Goal: Task Accomplishment & Management: Manage account settings

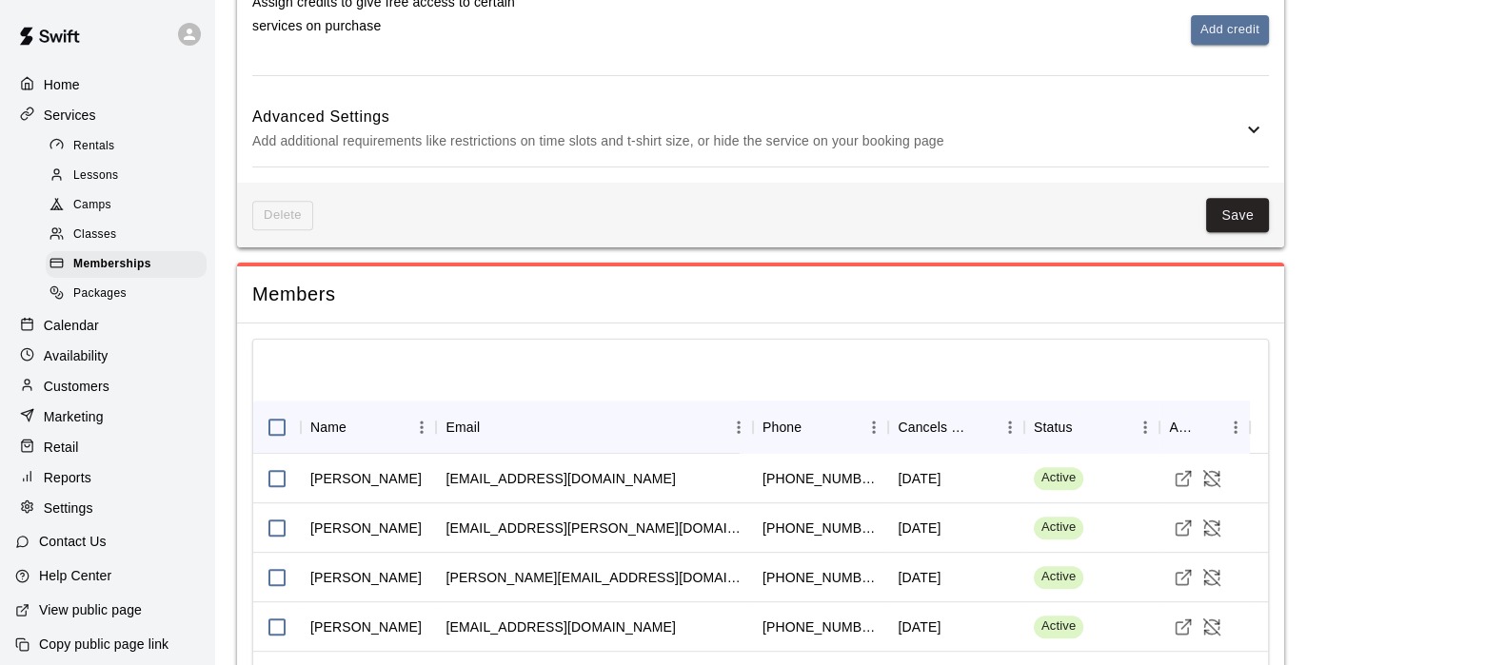
scroll to position [1061, 0]
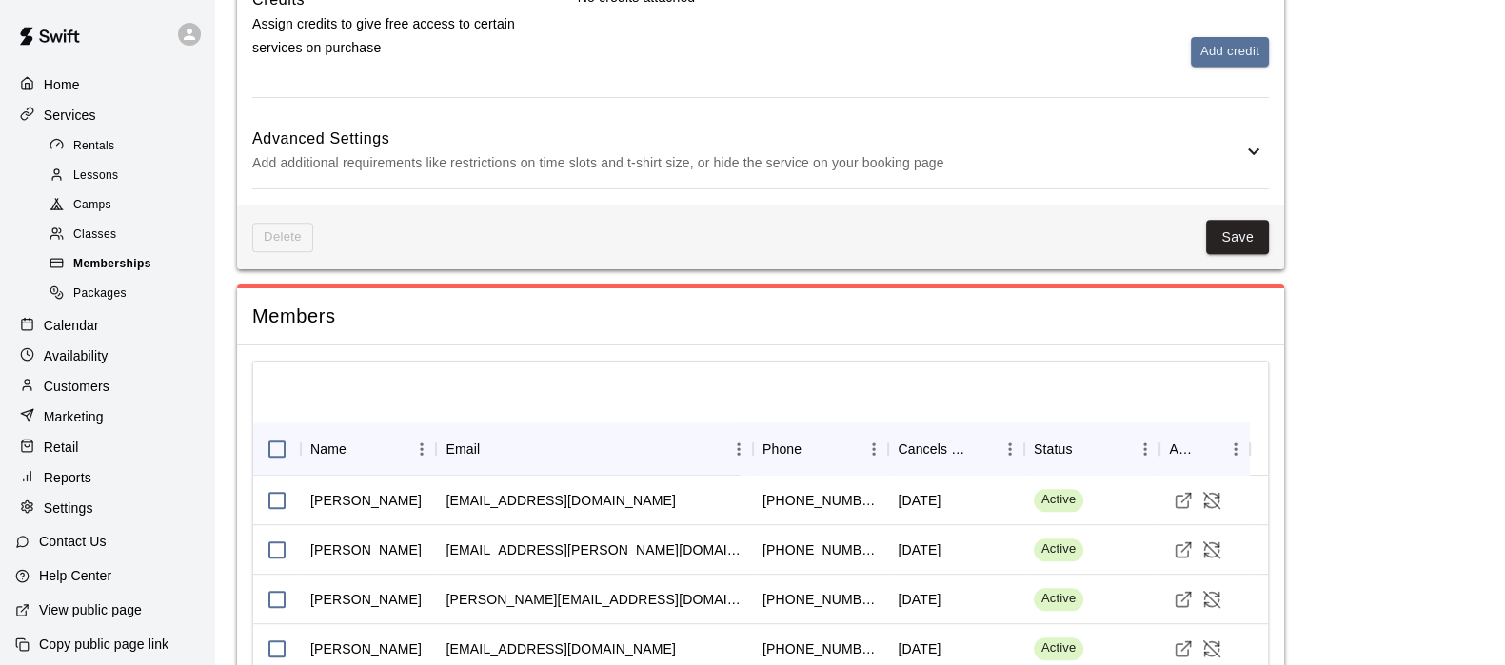
click at [108, 266] on span "Memberships" at bounding box center [112, 264] width 78 height 19
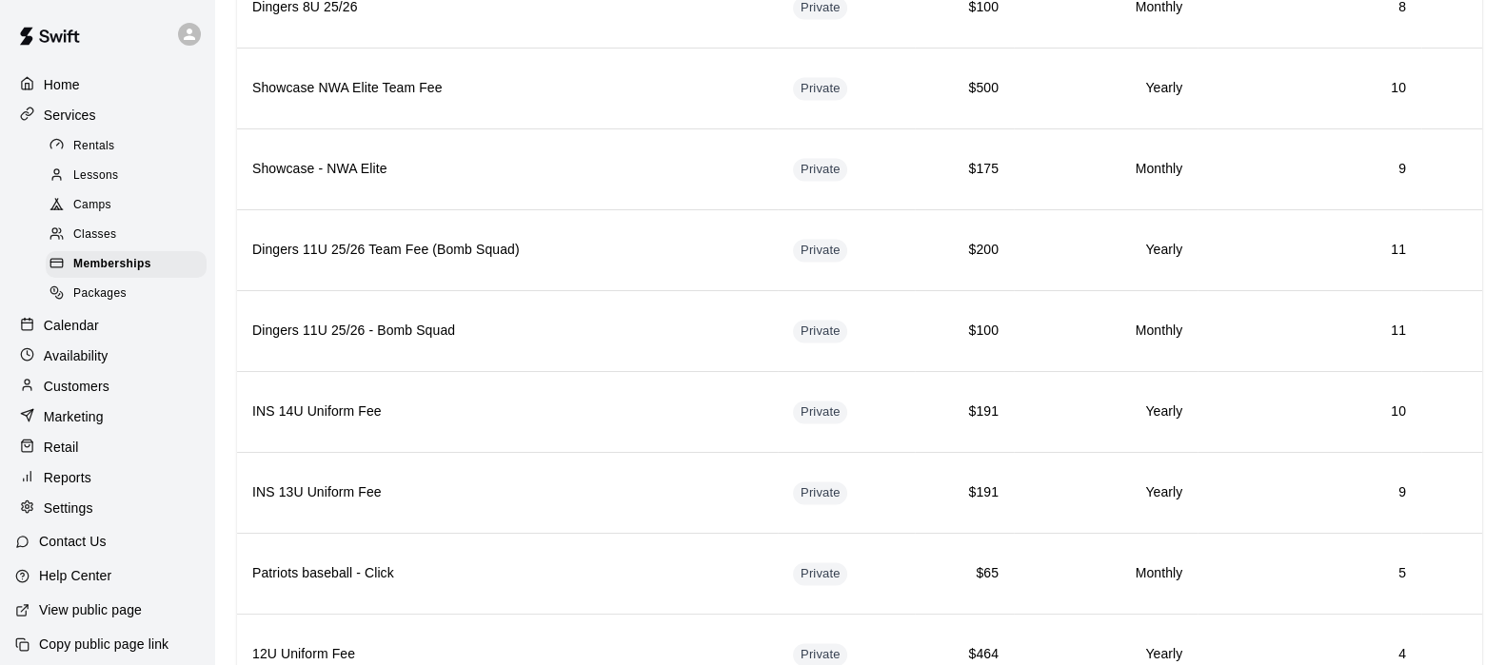
scroll to position [3780, 0]
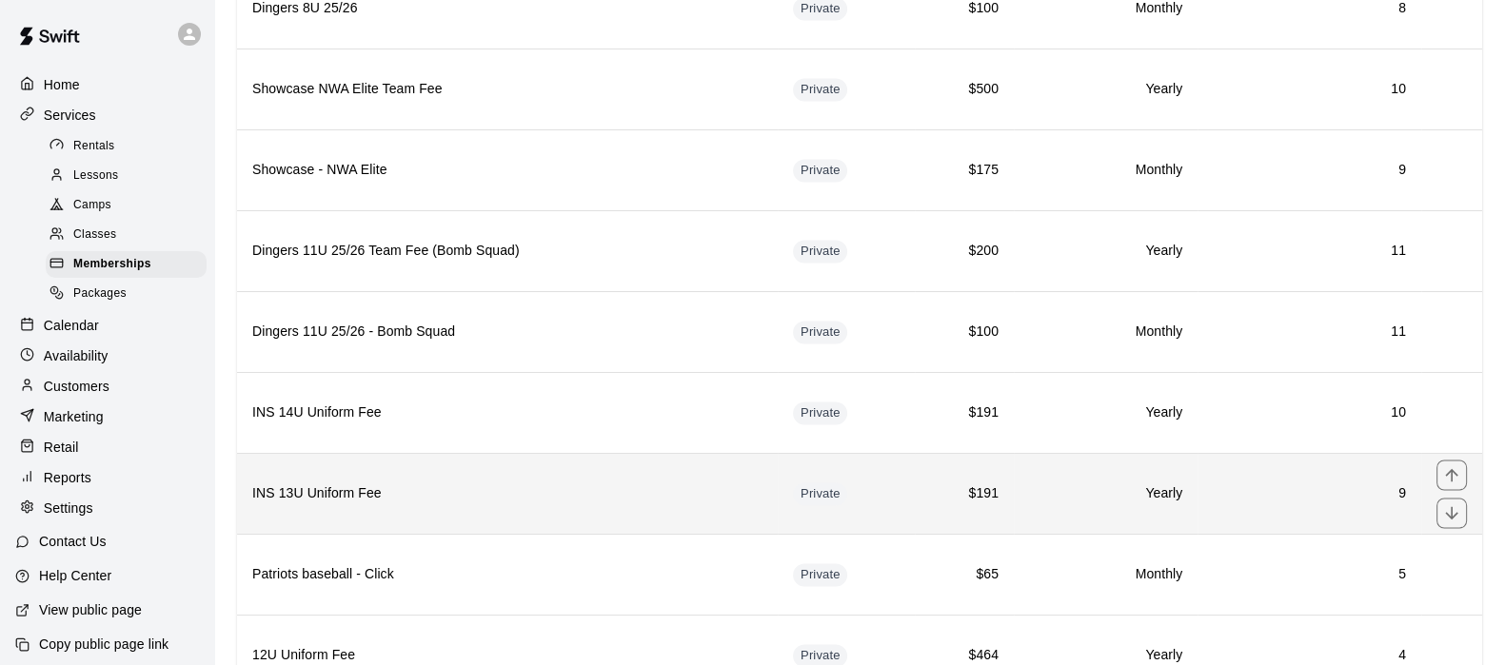
click at [482, 483] on h6 "INS 13U Uniform Fee" at bounding box center [507, 493] width 510 height 21
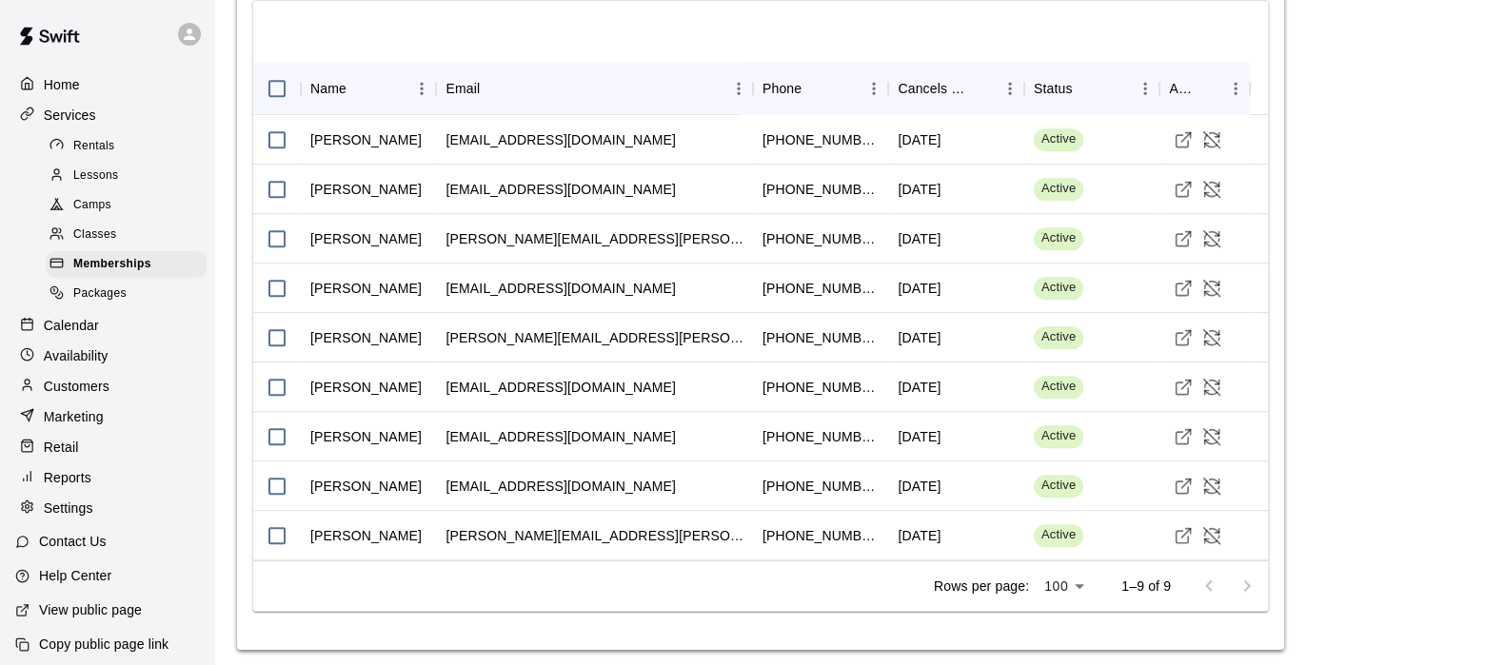
scroll to position [1342, 0]
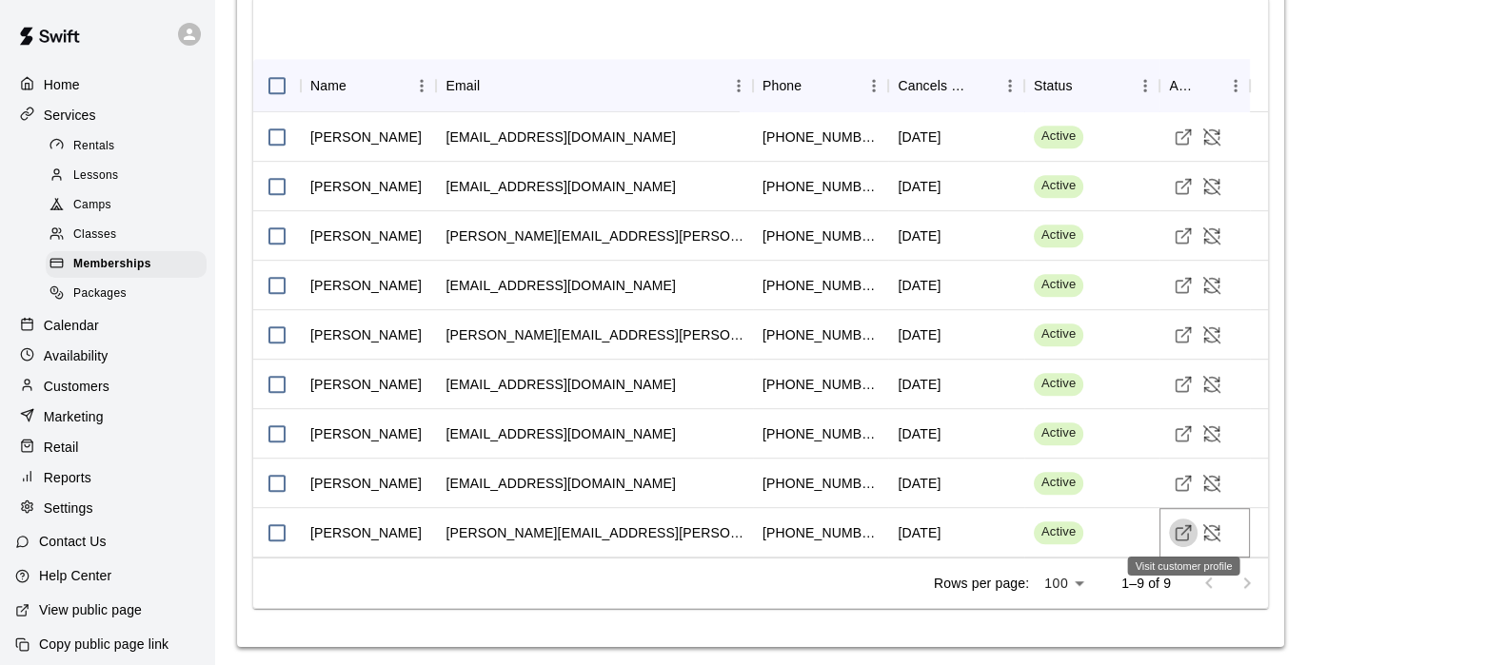
click at [1191, 529] on icon "Visit customer profile" at bounding box center [1182, 532] width 19 height 19
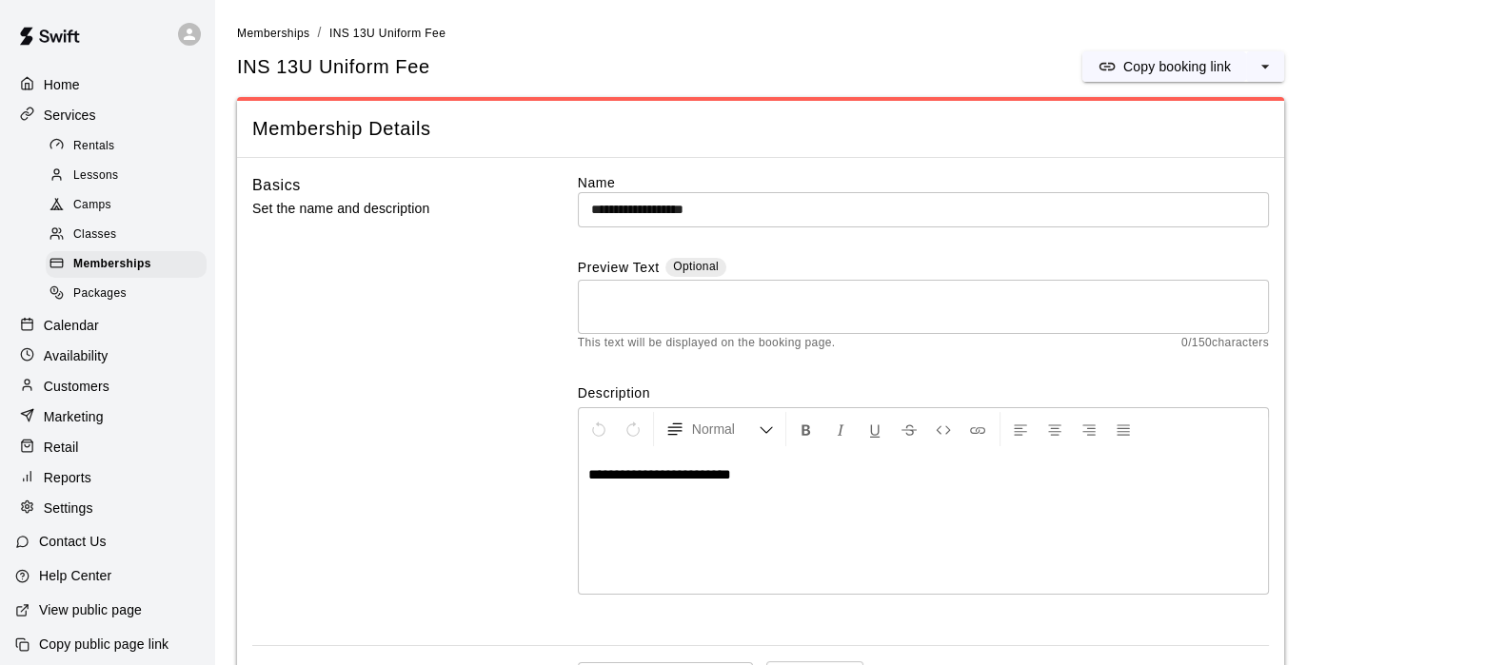
scroll to position [0, 0]
click at [126, 274] on span "Memberships" at bounding box center [112, 264] width 78 height 19
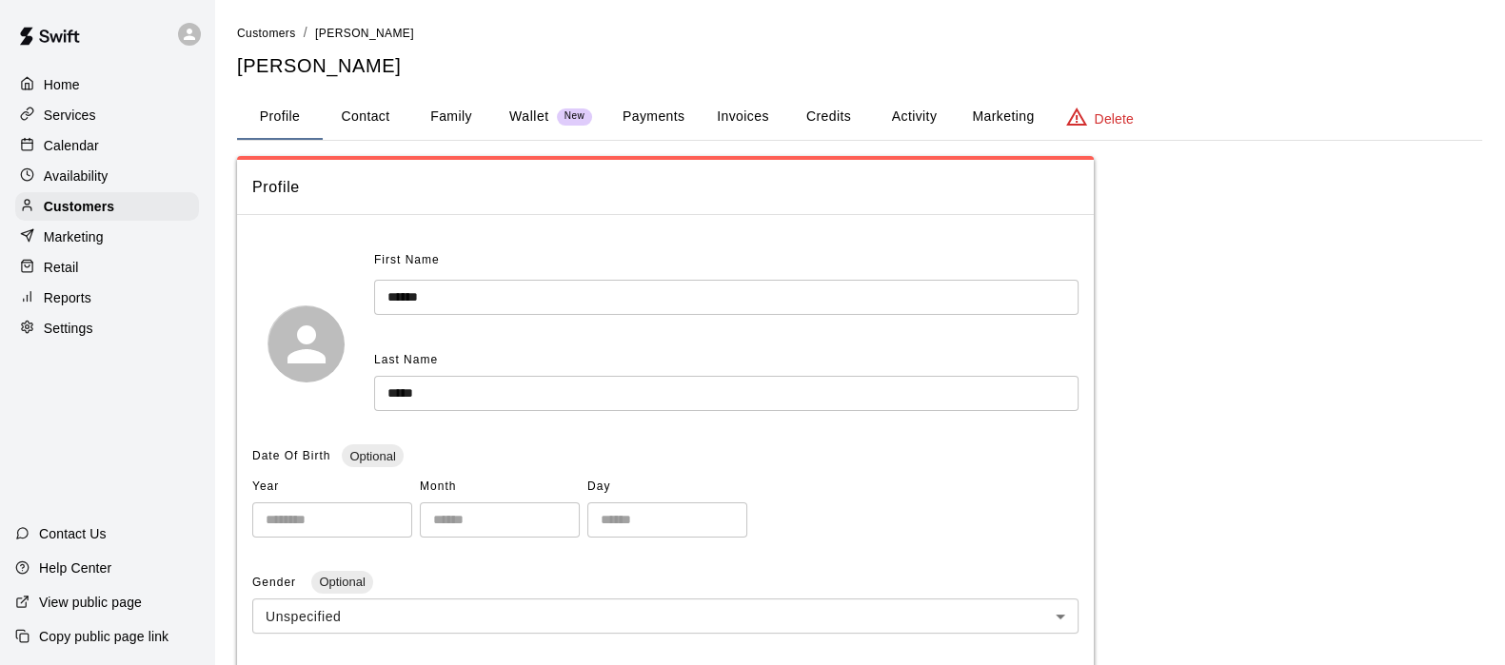
click at [461, 128] on button "Family" at bounding box center [451, 117] width 86 height 46
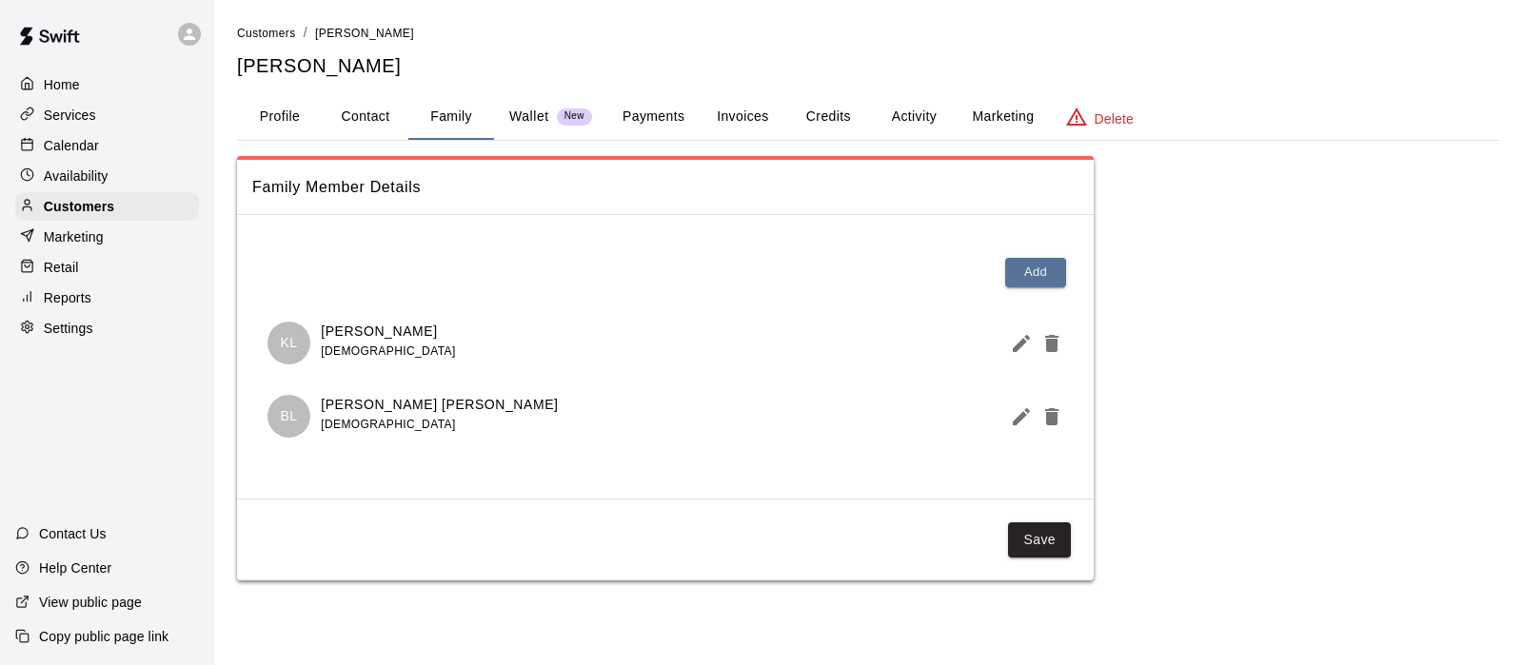
click at [301, 118] on button "Profile" at bounding box center [280, 117] width 86 height 46
